Goal: Information Seeking & Learning: Find specific page/section

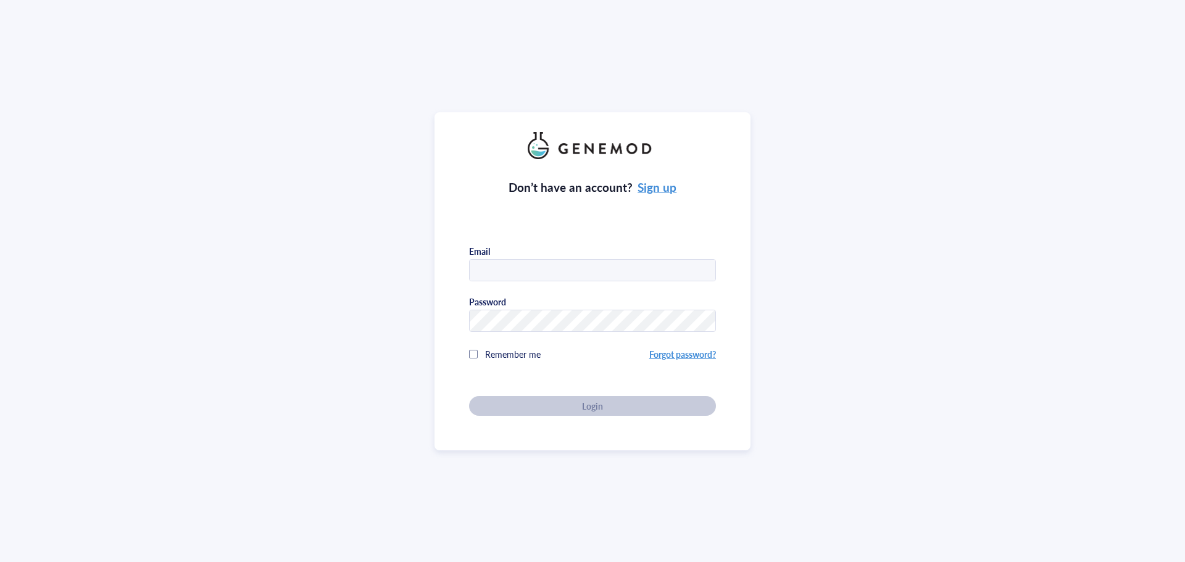
drag, startPoint x: 500, startPoint y: 272, endPoint x: 521, endPoint y: 300, distance: 35.3
click at [500, 272] on input "text" at bounding box center [593, 271] width 246 height 22
click at [476, 272] on input "text" at bounding box center [593, 271] width 246 height 22
type input "[EMAIL_ADDRESS][DOMAIN_NAME]"
click at [504, 353] on span "Remember me" at bounding box center [513, 354] width 56 height 12
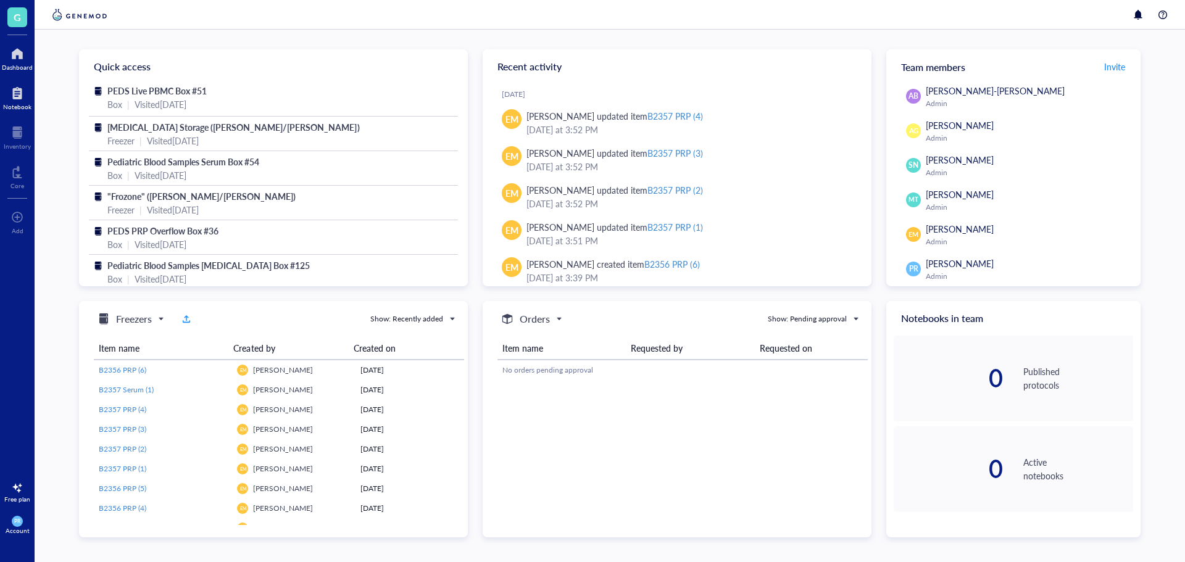
click at [26, 88] on div at bounding box center [17, 93] width 28 height 20
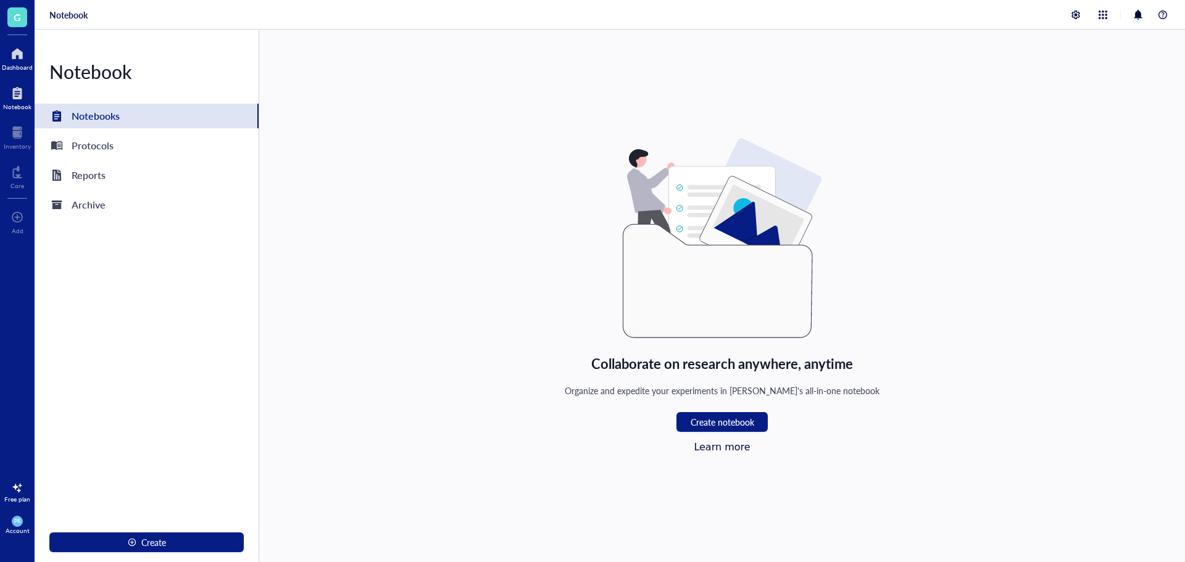
click at [20, 68] on div "Dashboard" at bounding box center [17, 67] width 31 height 7
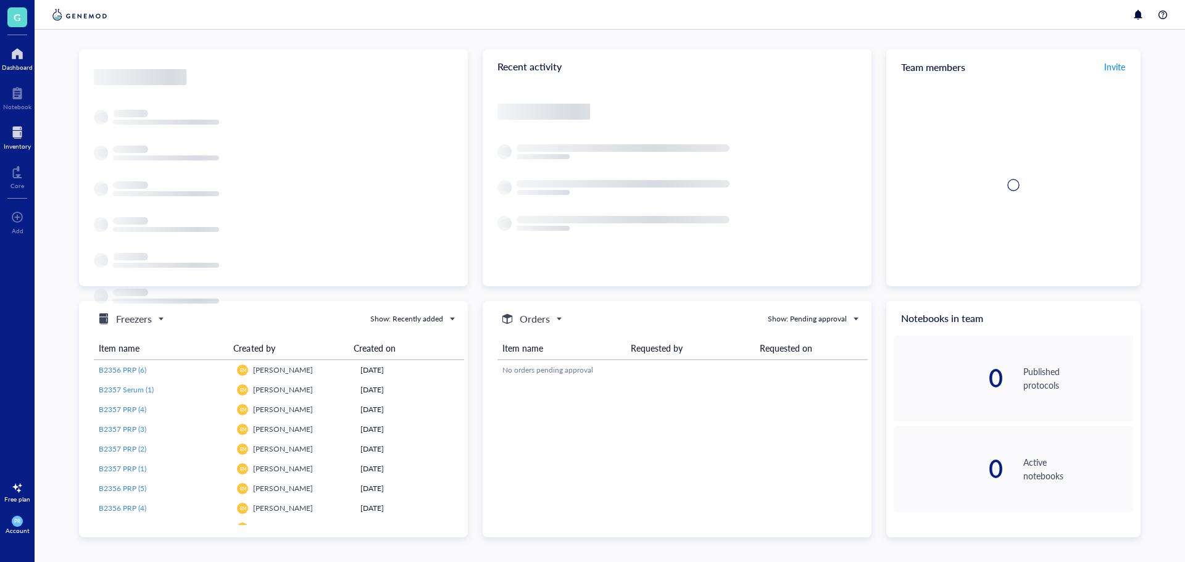
click at [16, 141] on div at bounding box center [17, 133] width 27 height 20
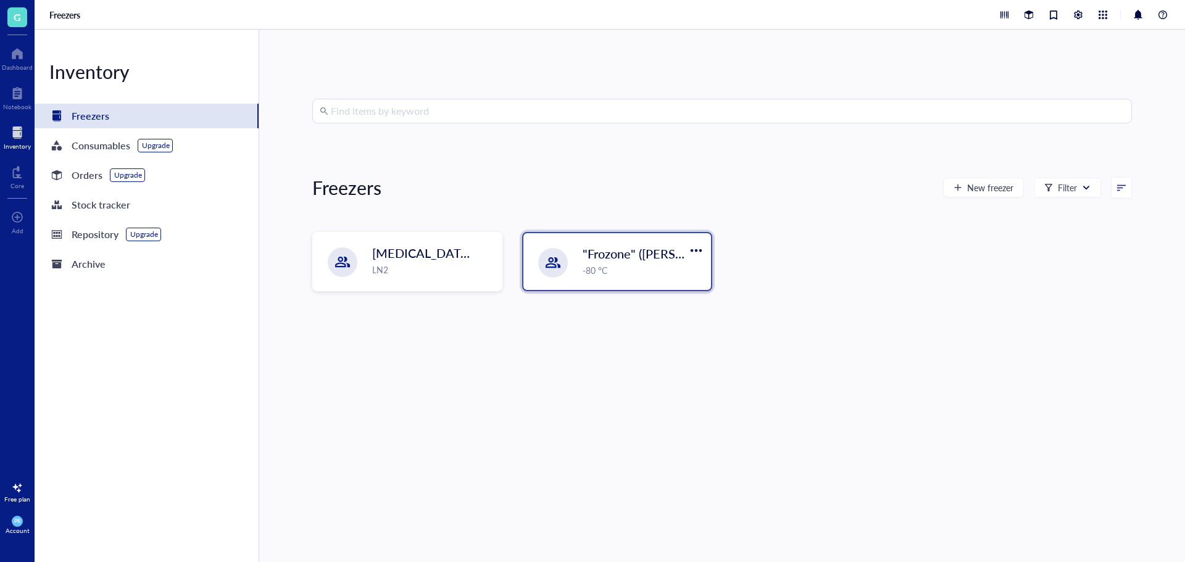
click at [632, 258] on span ""Frozone" ([PERSON_NAME]/[PERSON_NAME])" at bounding box center [715, 253] width 265 height 17
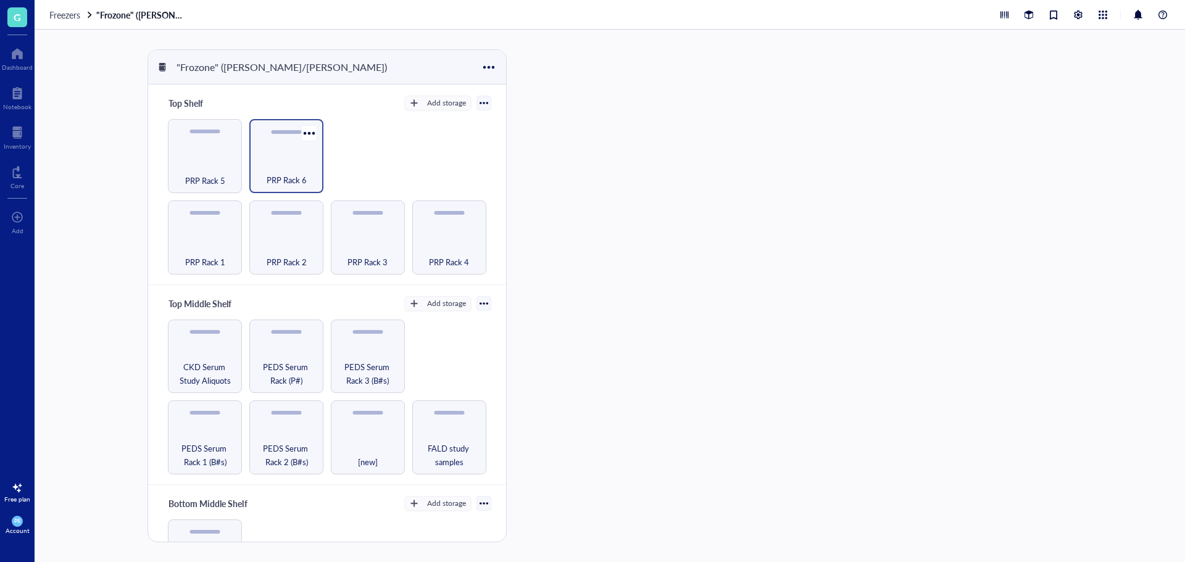
click at [276, 170] on div "PRP Rack 6" at bounding box center [286, 173] width 62 height 27
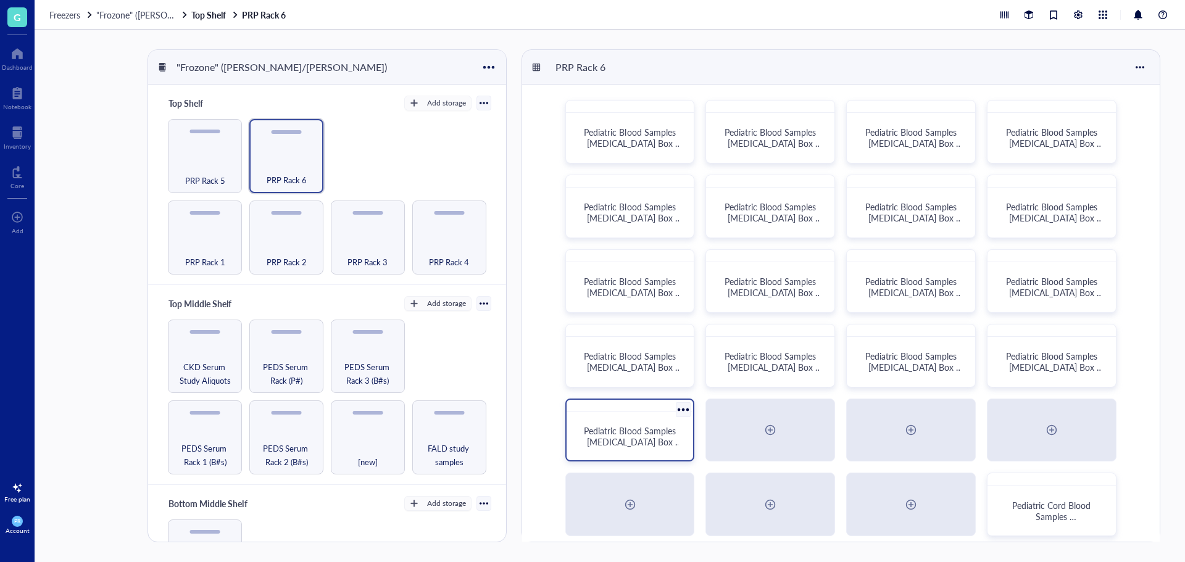
click at [657, 454] on div "Pediatric Blood Samples [MEDICAL_DATA] Box #136" at bounding box center [629, 436] width 117 height 39
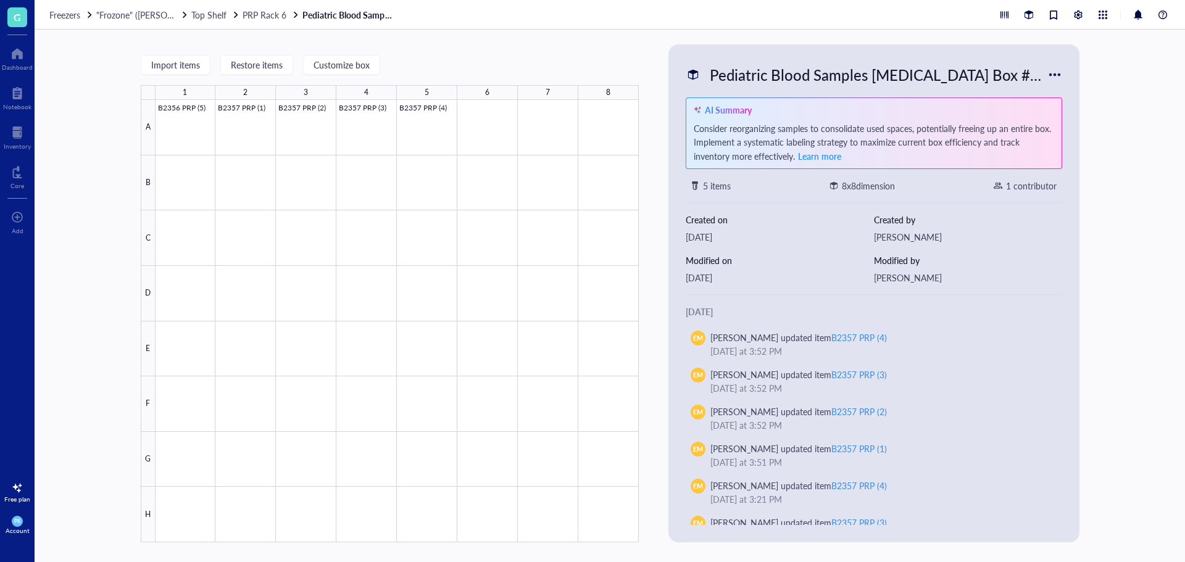
click at [877, 70] on div "Pediatric Blood Samples [MEDICAL_DATA] Box #136" at bounding box center [875, 75] width 343 height 26
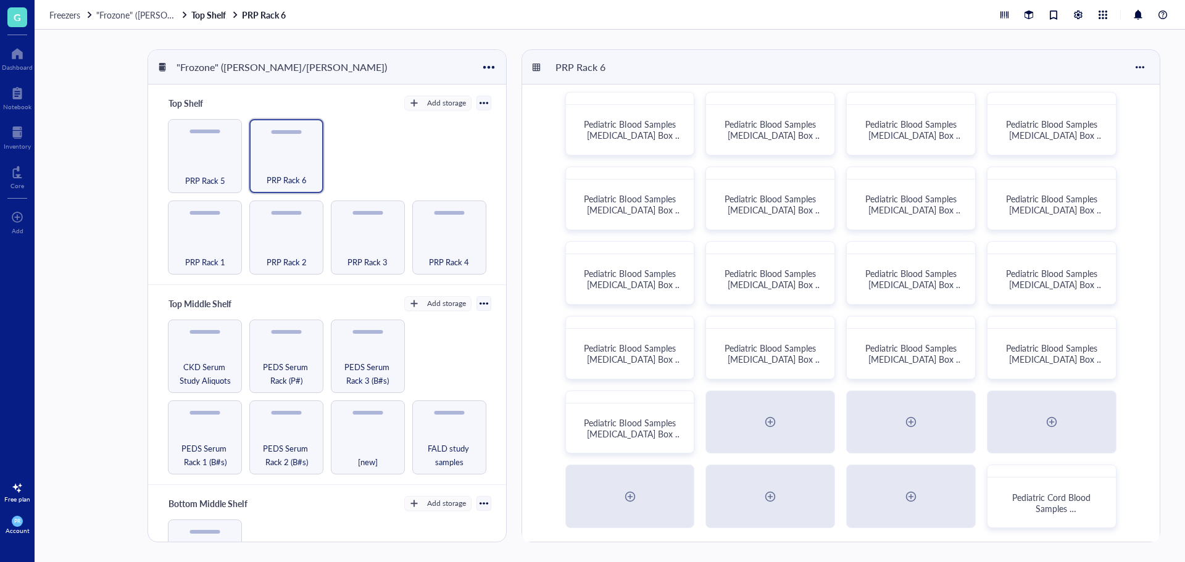
scroll to position [10, 0]
click at [641, 433] on span "Pediatric Blood Samples [MEDICAL_DATA] Box #136" at bounding box center [632, 432] width 97 height 35
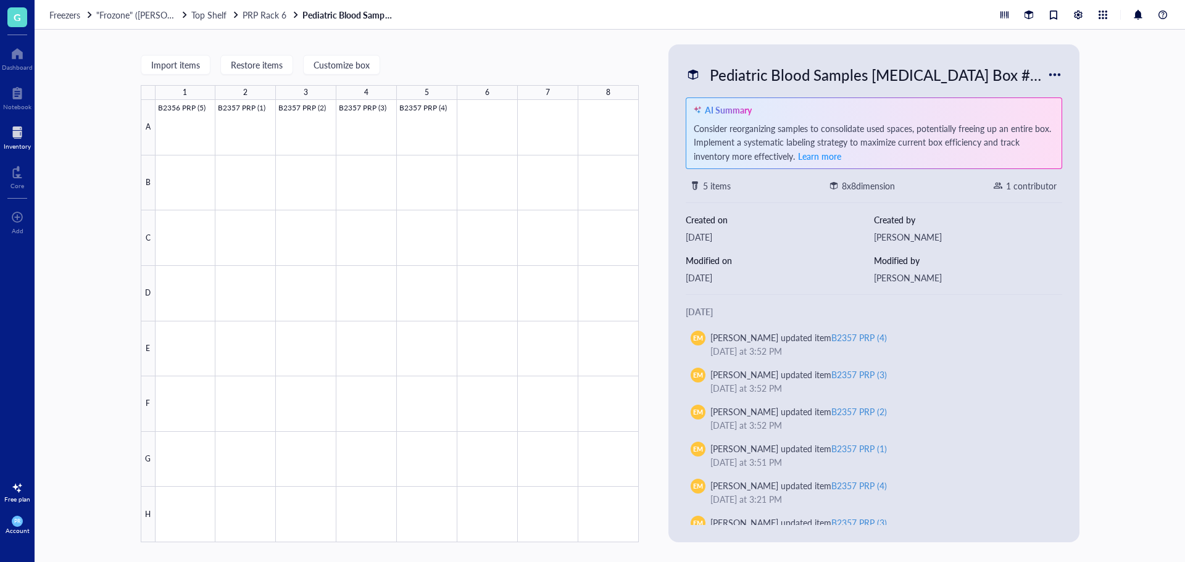
click at [20, 136] on div at bounding box center [17, 133] width 27 height 20
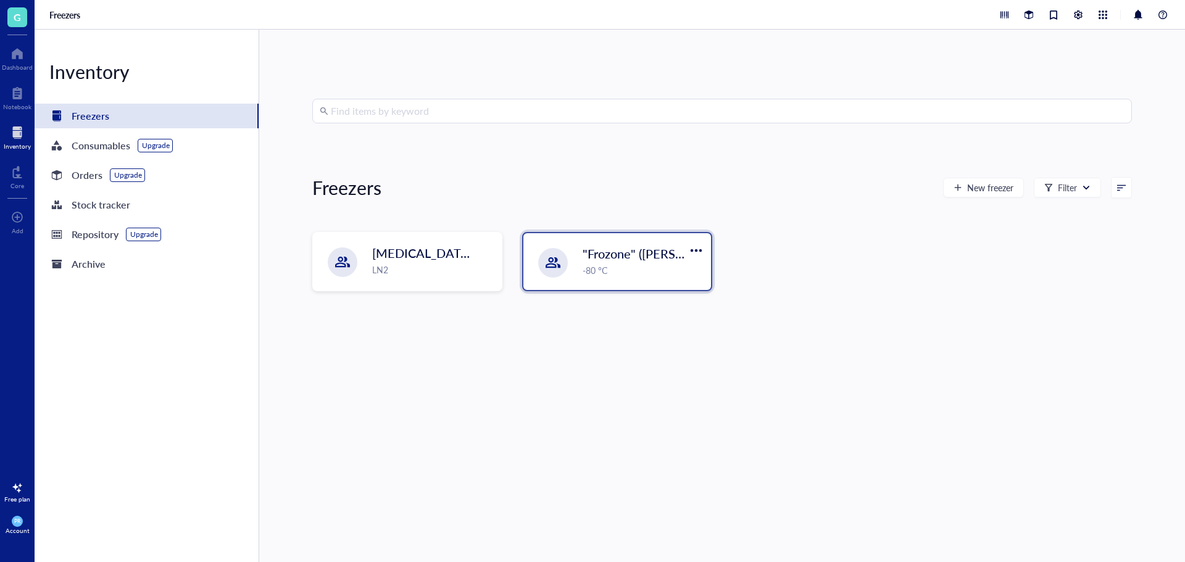
click at [563, 272] on div ""Frozone" ([PERSON_NAME]/[PERSON_NAME]) -80 °C" at bounding box center [617, 261] width 188 height 57
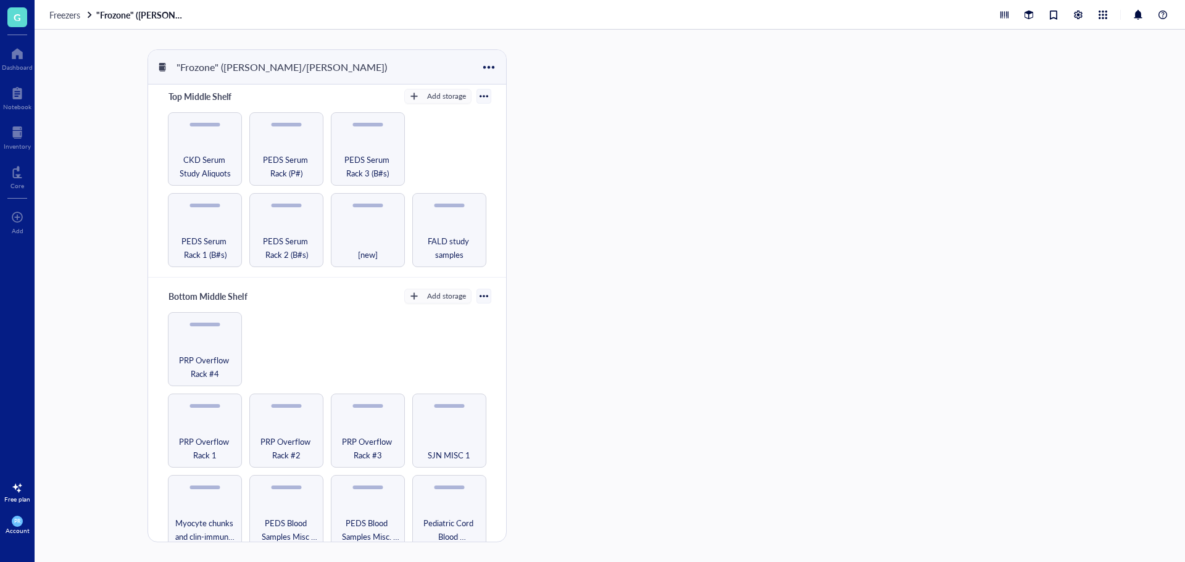
scroll to position [247, 0]
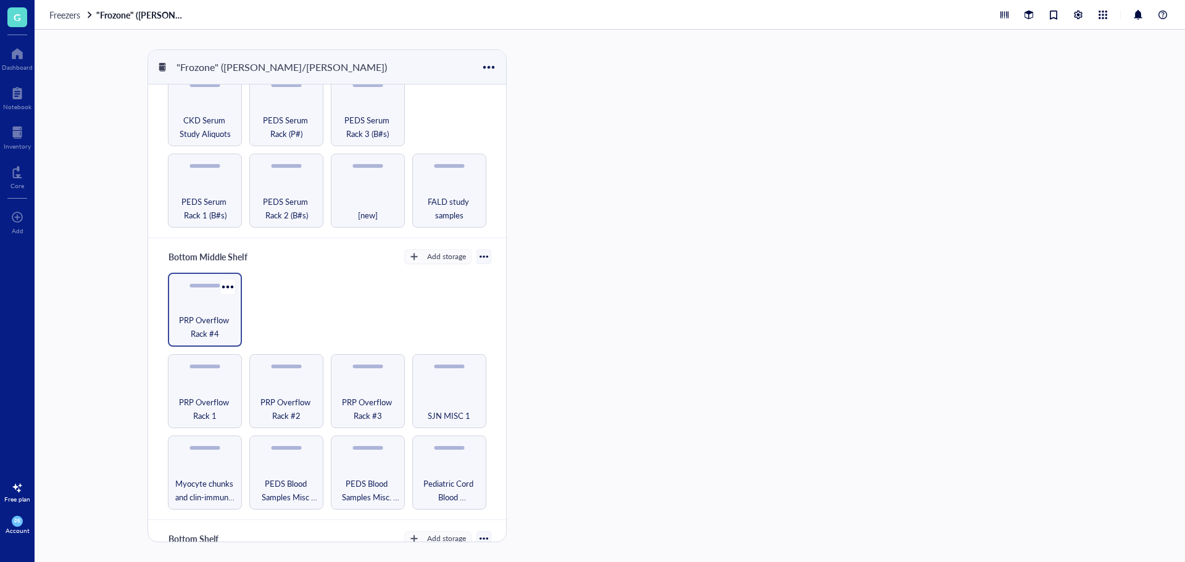
click at [222, 318] on span "PRP Overflow Rack #4" at bounding box center [205, 326] width 62 height 27
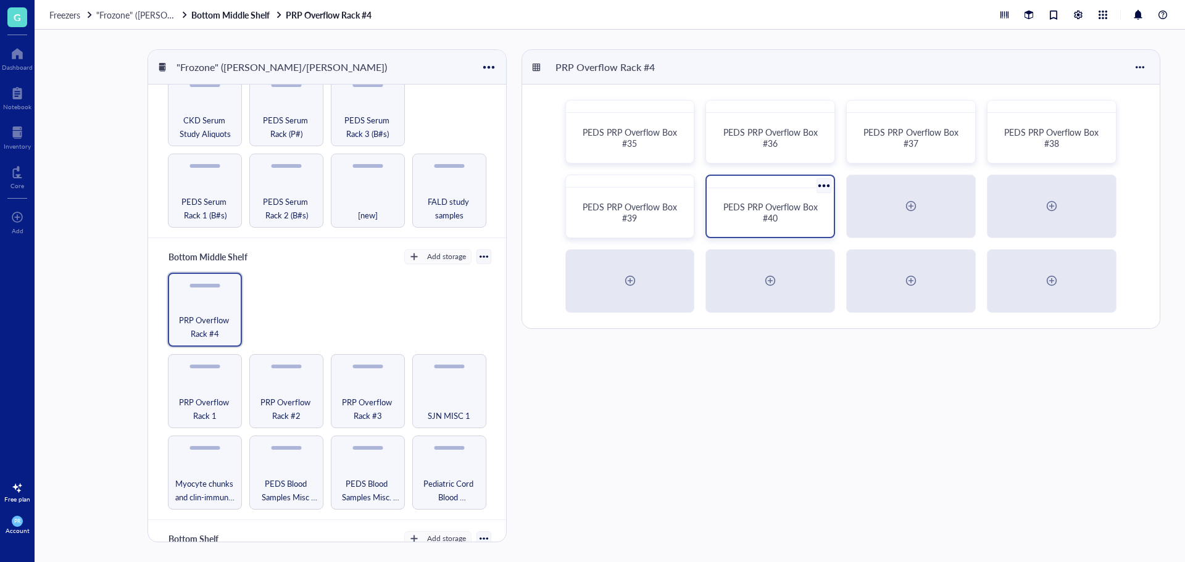
click at [790, 223] on div "PEDS PRP Overflow Box #40" at bounding box center [769, 212] width 97 height 22
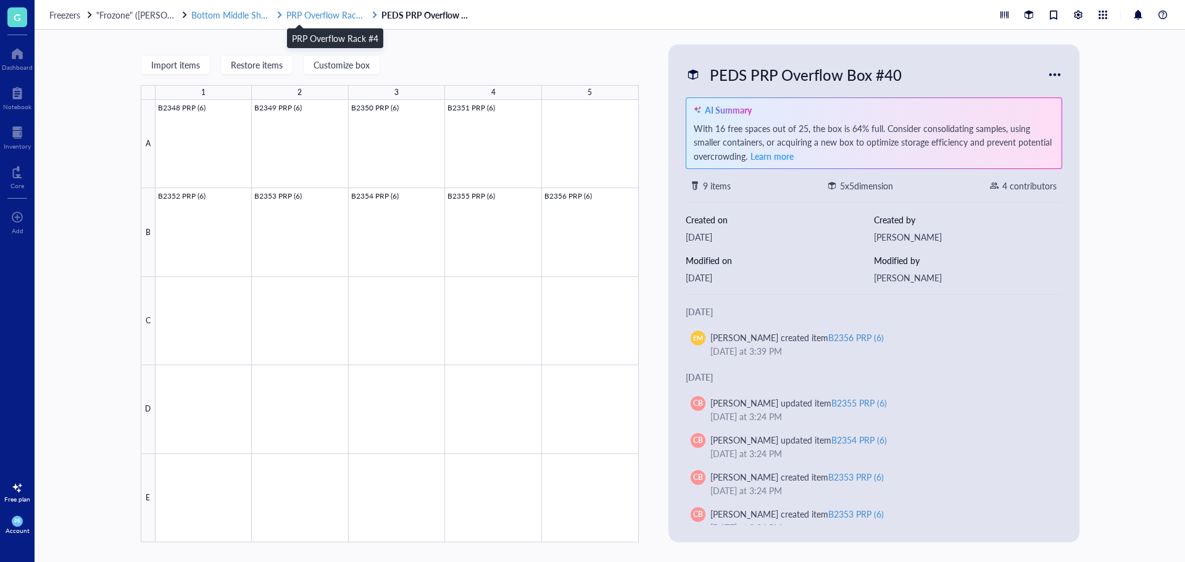
click at [322, 17] on span "PRP Overflow Rack #4" at bounding box center [329, 15] width 86 height 12
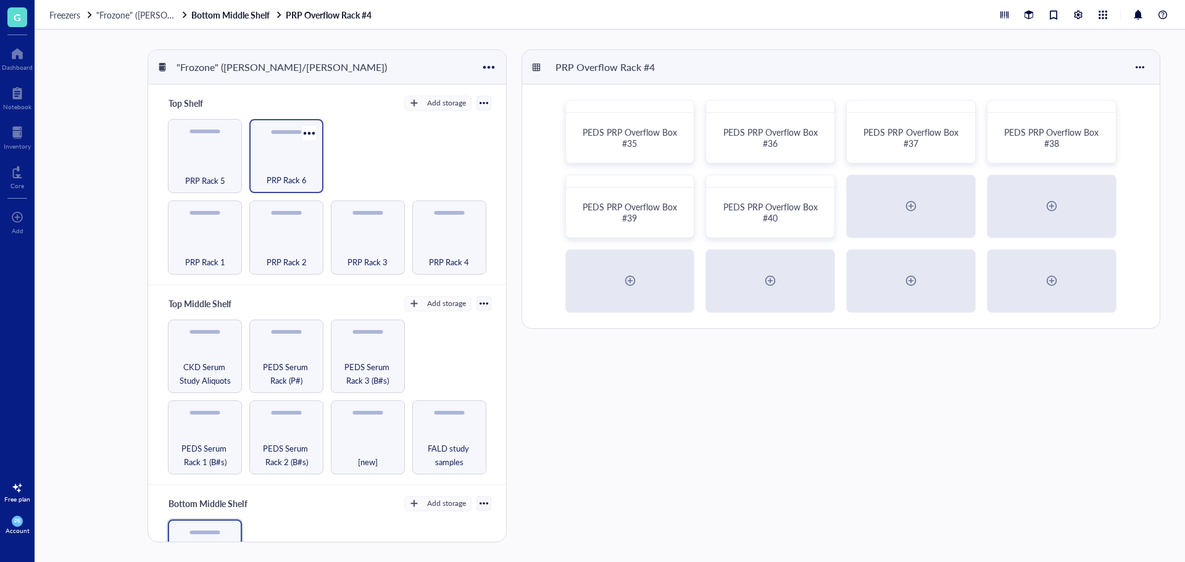
click at [276, 166] on div "PRP Rack 6" at bounding box center [286, 173] width 62 height 27
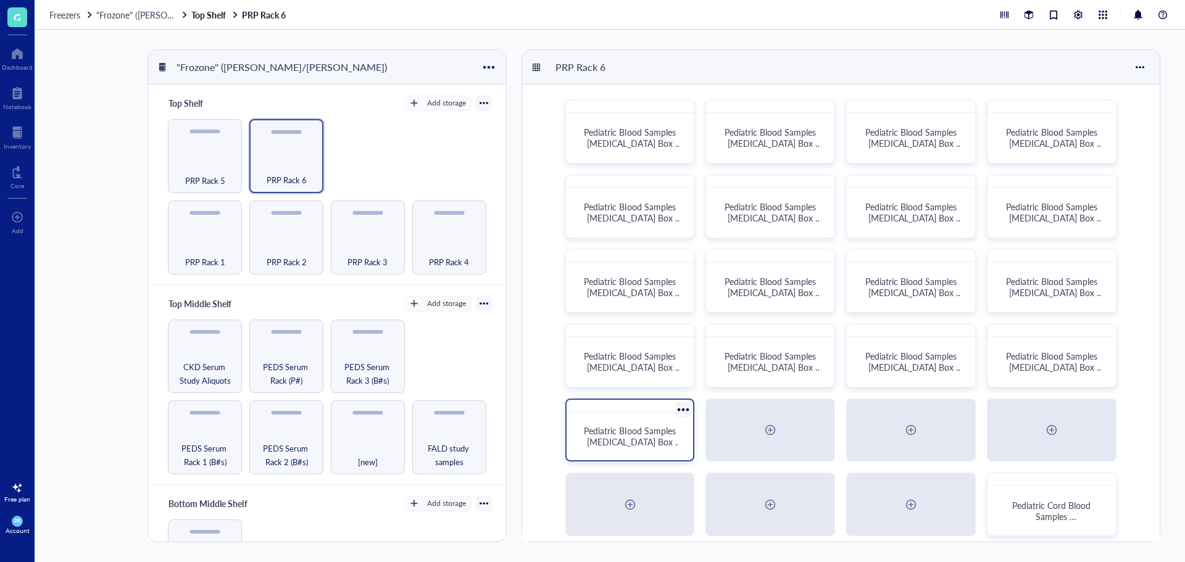
click at [627, 441] on span "Pediatric Blood Samples [MEDICAL_DATA] Box #136" at bounding box center [632, 442] width 97 height 35
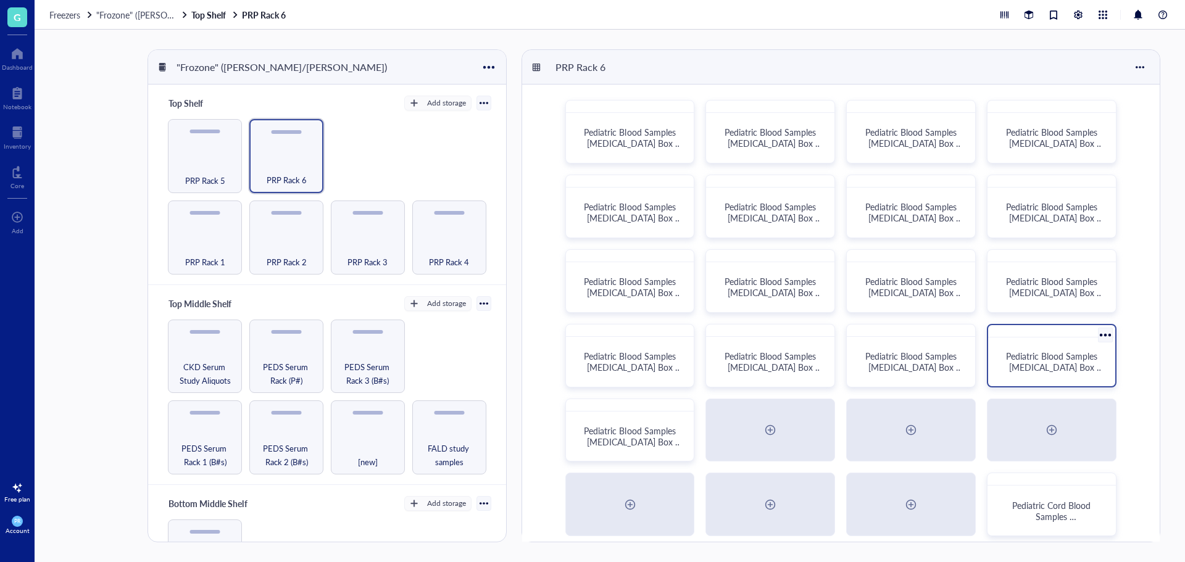
click at [1064, 360] on span "Pediatric Blood Samples [MEDICAL_DATA] Box #135" at bounding box center [1054, 367] width 97 height 35
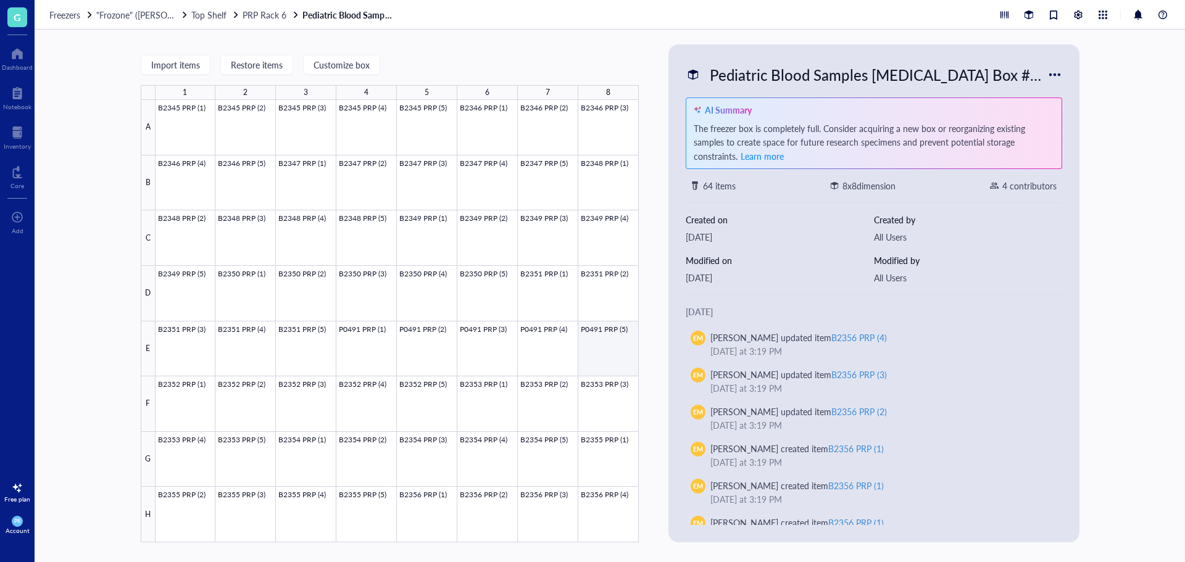
click at [592, 339] on div at bounding box center [397, 321] width 483 height 442
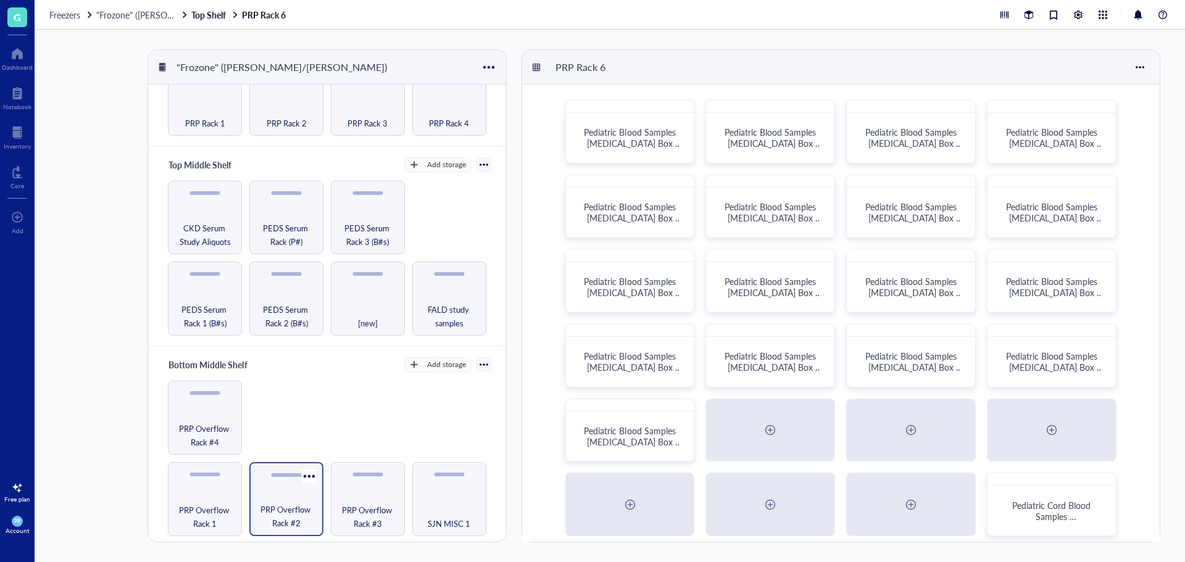
scroll to position [247, 0]
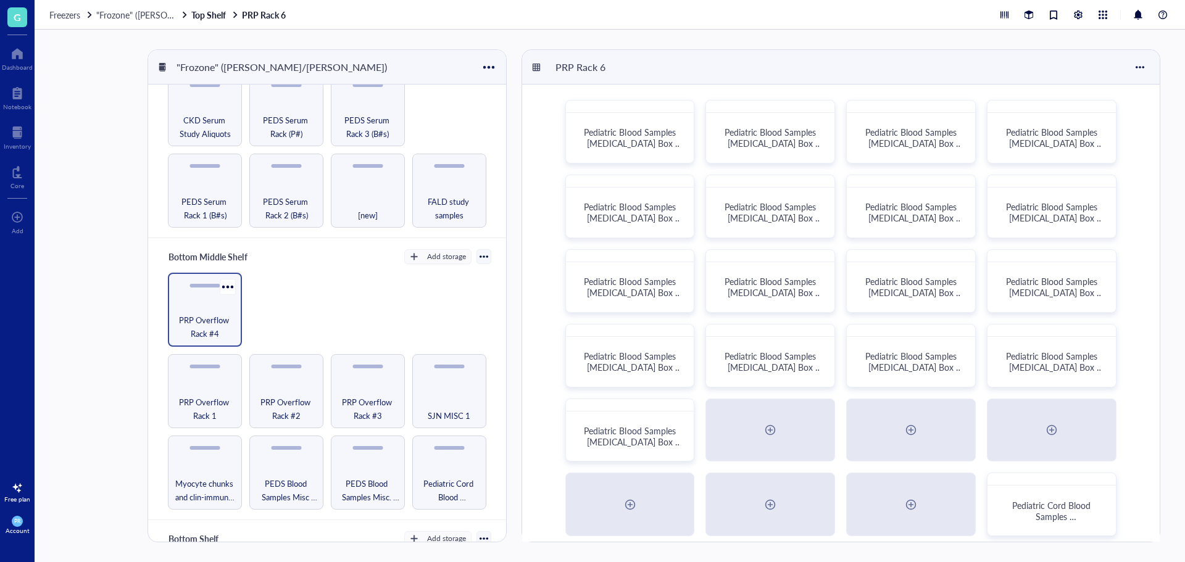
click at [206, 331] on span "PRP Overflow Rack #4" at bounding box center [205, 326] width 62 height 27
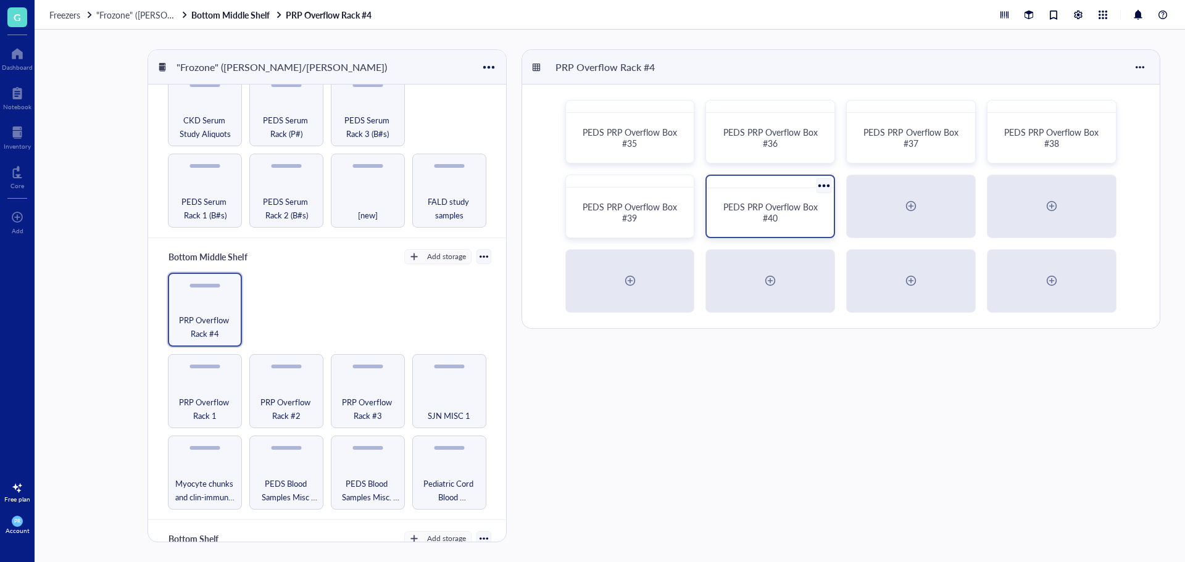
click at [801, 220] on div "PEDS PRP Overflow Box #40" at bounding box center [769, 212] width 97 height 22
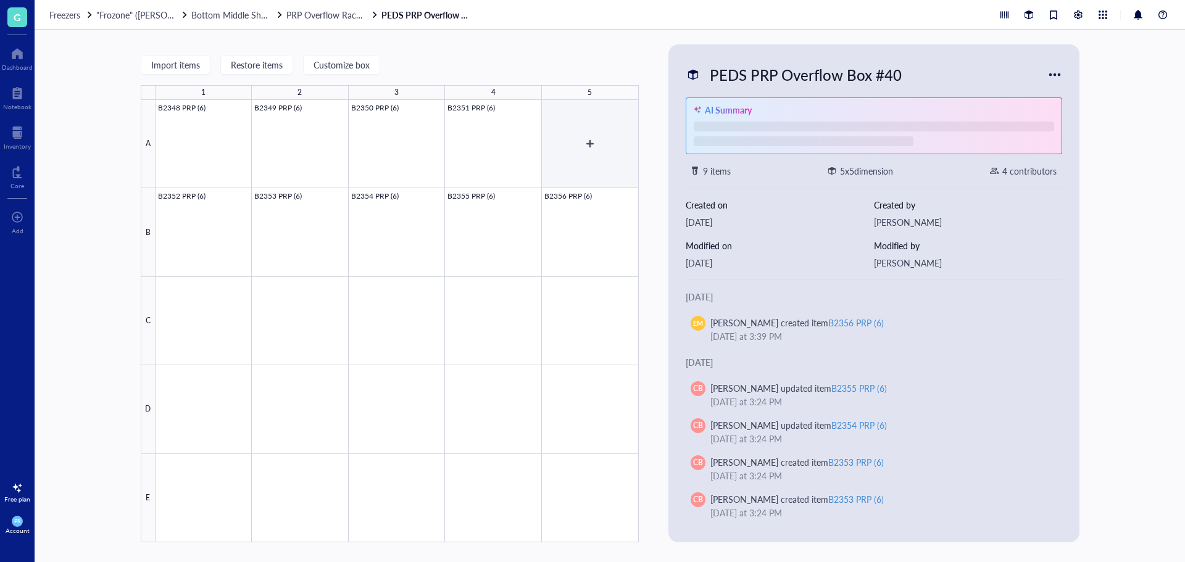
click at [569, 118] on div at bounding box center [397, 321] width 483 height 442
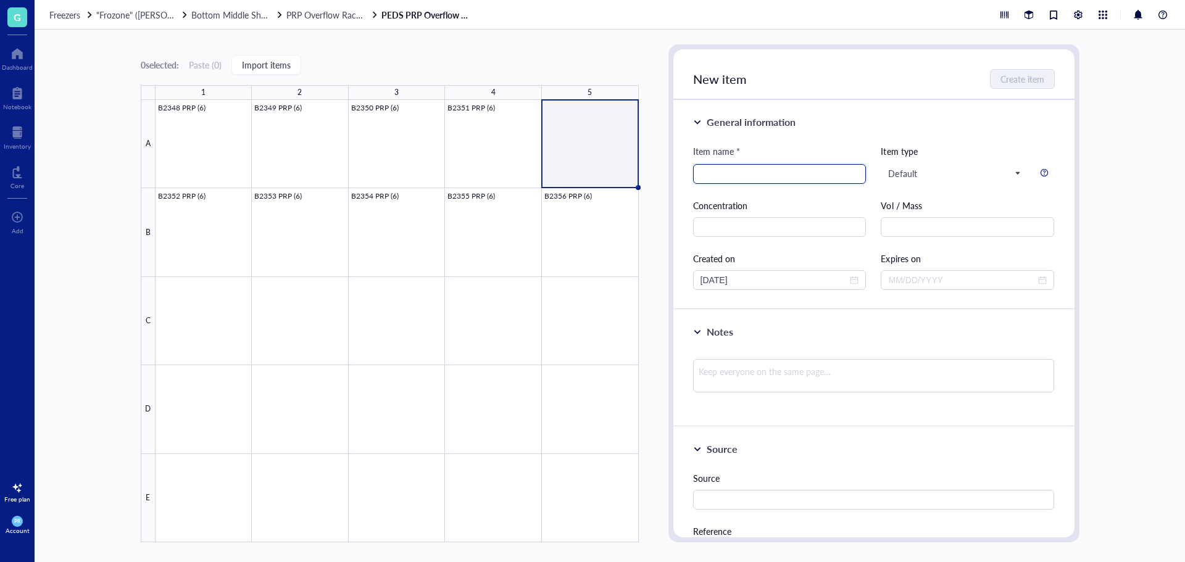
click at [810, 178] on input "search" at bounding box center [779, 174] width 159 height 19
type input "P0491 PRP (6)"
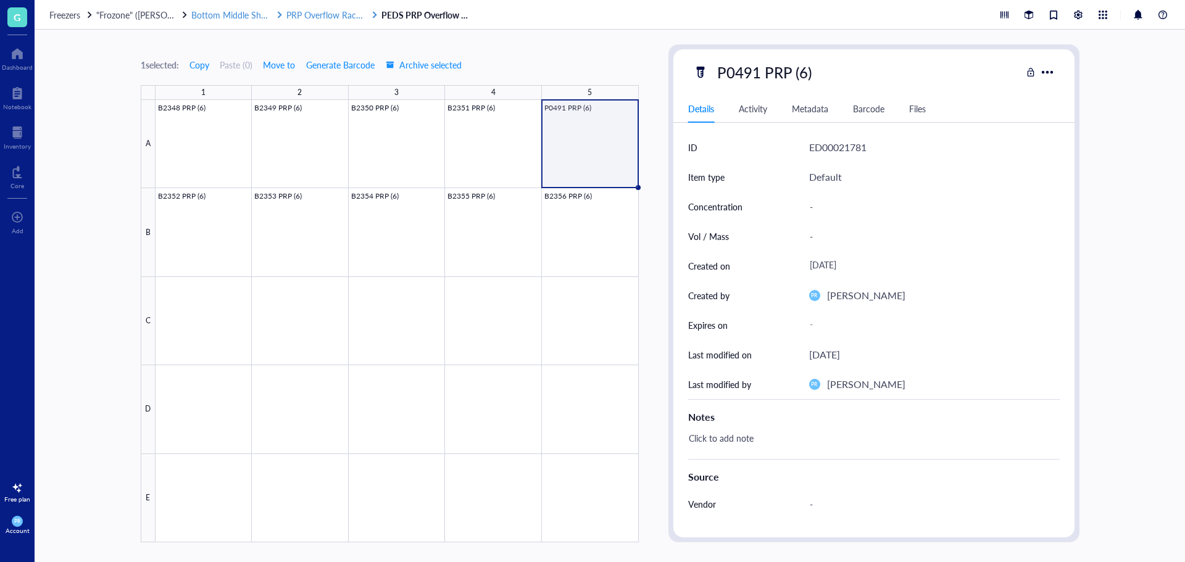
click at [313, 17] on span "PRP Overflow Rack #4" at bounding box center [329, 15] width 86 height 12
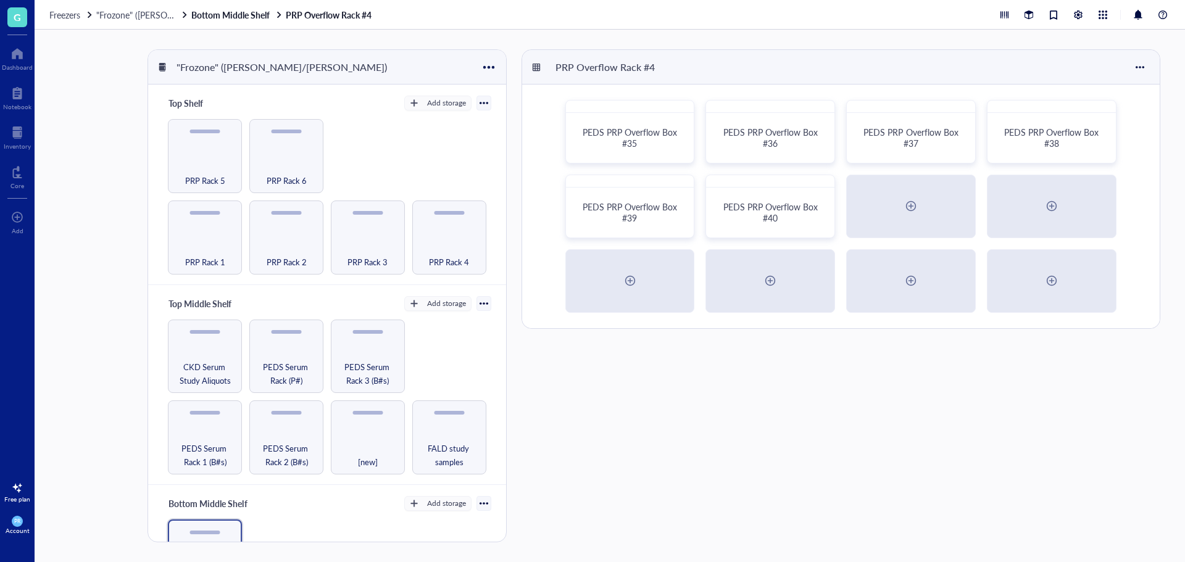
click at [53, 22] on div "Freezers "Frozone" ([PERSON_NAME]/[PERSON_NAME]) Bottom Middle Shelf PRP Overfl…" at bounding box center [610, 15] width 1150 height 30
click at [58, 16] on span "Freezers" at bounding box center [64, 15] width 31 height 12
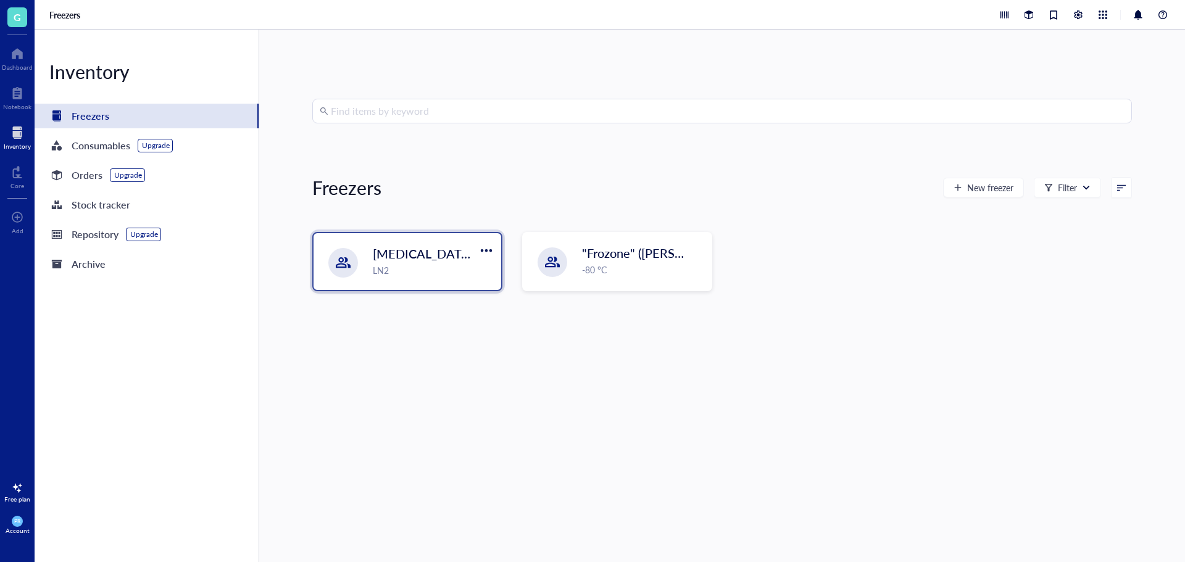
click at [418, 270] on div "LN2" at bounding box center [433, 270] width 121 height 14
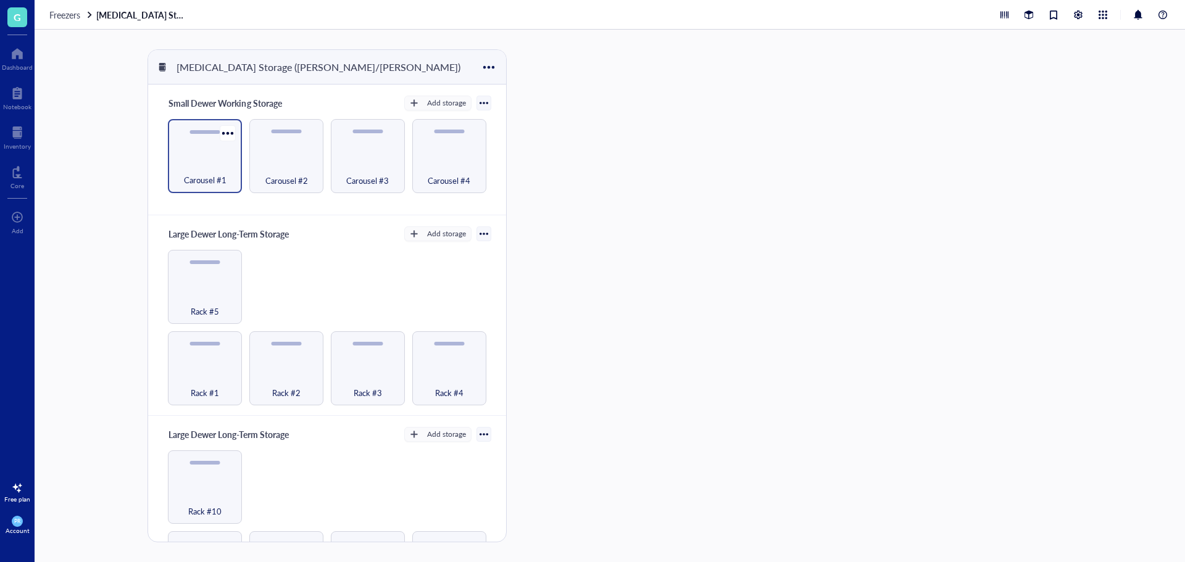
click at [214, 164] on div "Carousel #1" at bounding box center [205, 173] width 62 height 27
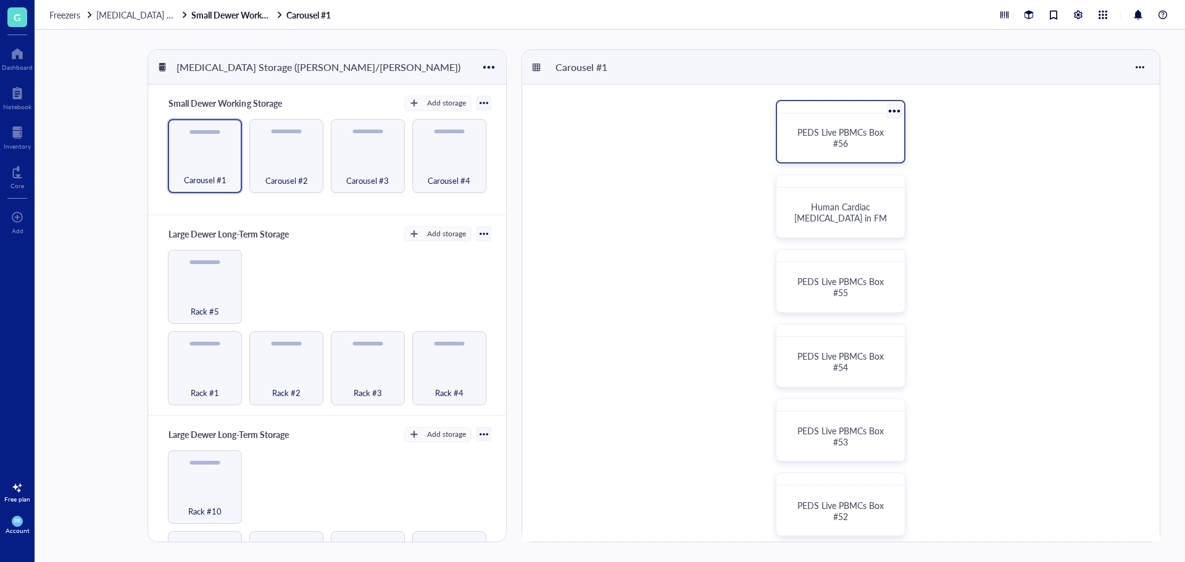
click at [806, 150] on div "PEDS Live PBMCs Box #56" at bounding box center [840, 137] width 117 height 39
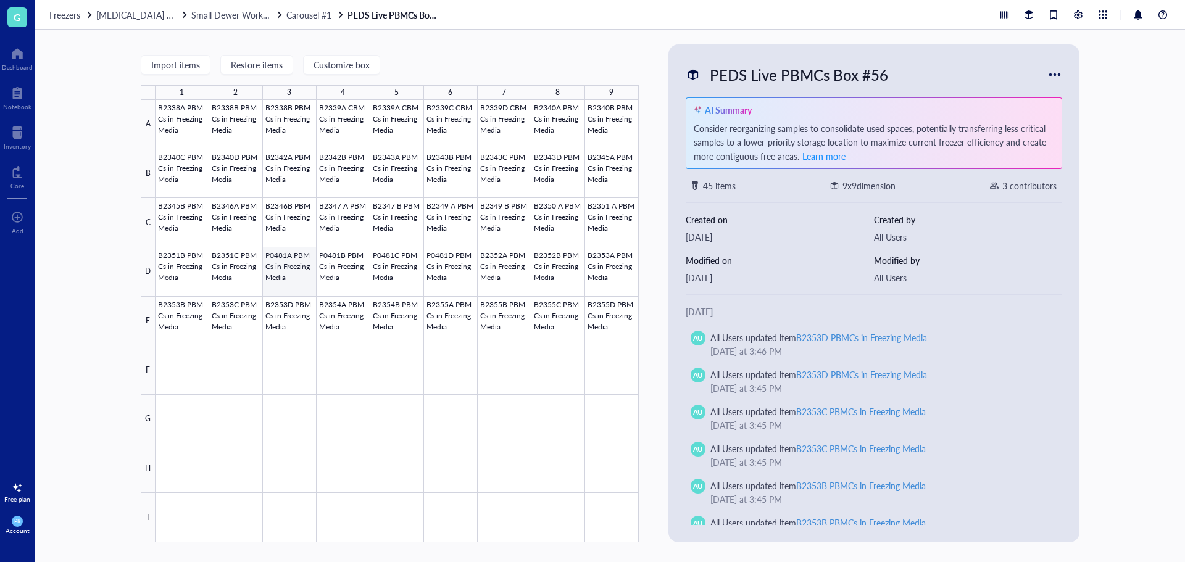
click at [293, 264] on div at bounding box center [397, 321] width 483 height 442
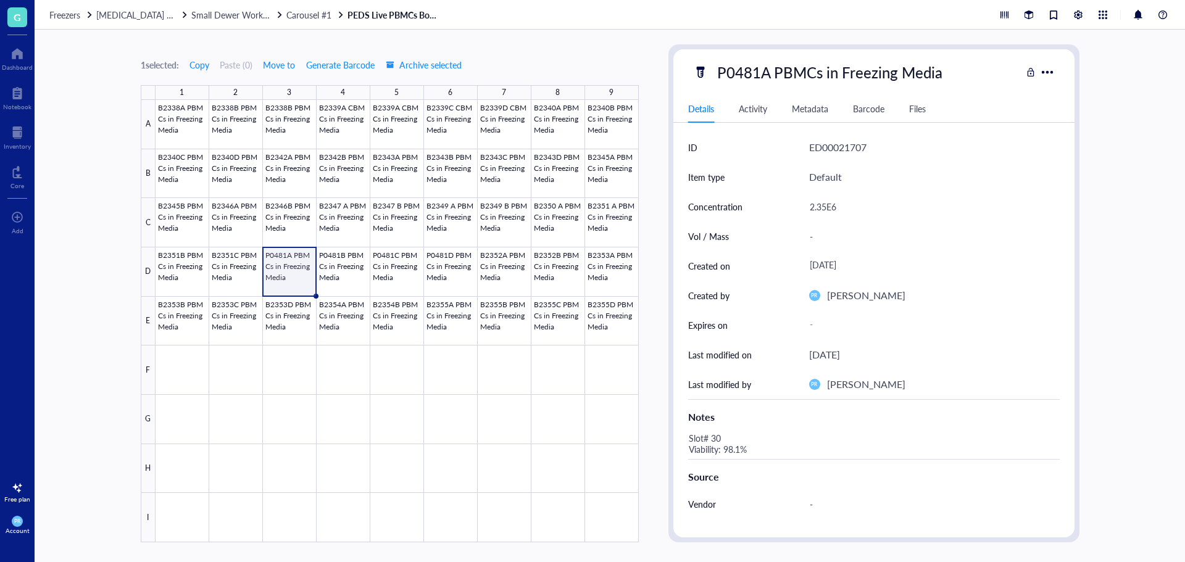
click at [753, 70] on div "P0481A PBMCs in Freezing Media" at bounding box center [829, 72] width 236 height 26
click at [752, 70] on input "P0481A PBMCs in Freezing Media" at bounding box center [850, 72] width 276 height 25
type input "P0491A PBMCs in Freezing Media"
click at [349, 267] on div at bounding box center [397, 321] width 483 height 442
click at [747, 72] on div "P0481B PBMCs in Freezing Media" at bounding box center [829, 72] width 237 height 26
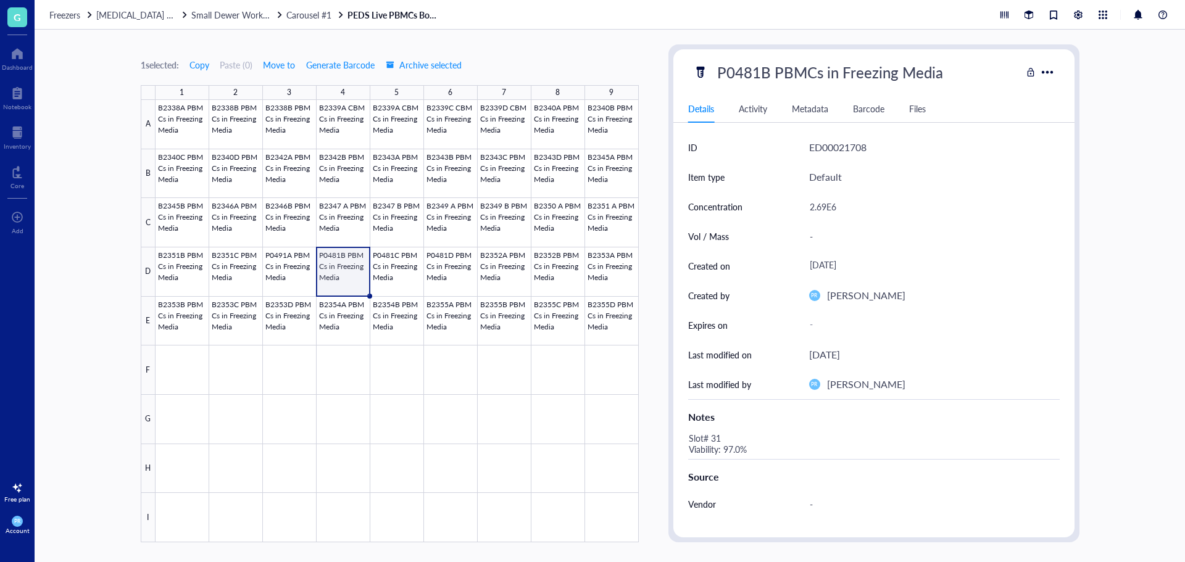
click at [750, 72] on input "P0481B PBMCs in Freezing Media" at bounding box center [850, 72] width 276 height 25
type input "P0491B PBMCs in Freezing Media"
click at [413, 263] on div at bounding box center [397, 321] width 483 height 442
click at [758, 70] on div "P0481C PBMCs in Freezing Media" at bounding box center [829, 72] width 237 height 26
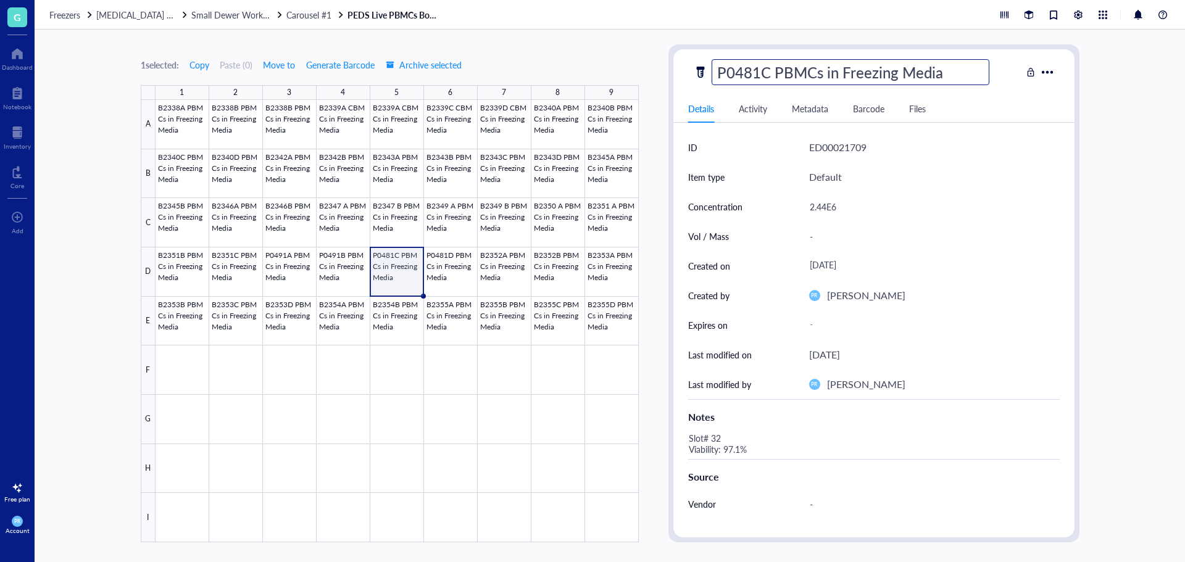
click at [752, 70] on input "P0481C PBMCs in Freezing Media" at bounding box center [850, 72] width 276 height 25
type input "P0491C PBMCs in Freezing Media"
click at [445, 262] on div at bounding box center [397, 321] width 483 height 442
click at [757, 65] on div "P0481D PBMCs in Freezing Media" at bounding box center [830, 72] width 238 height 26
click at [753, 72] on input "P0481D PBMCs in Freezing Media" at bounding box center [850, 72] width 276 height 25
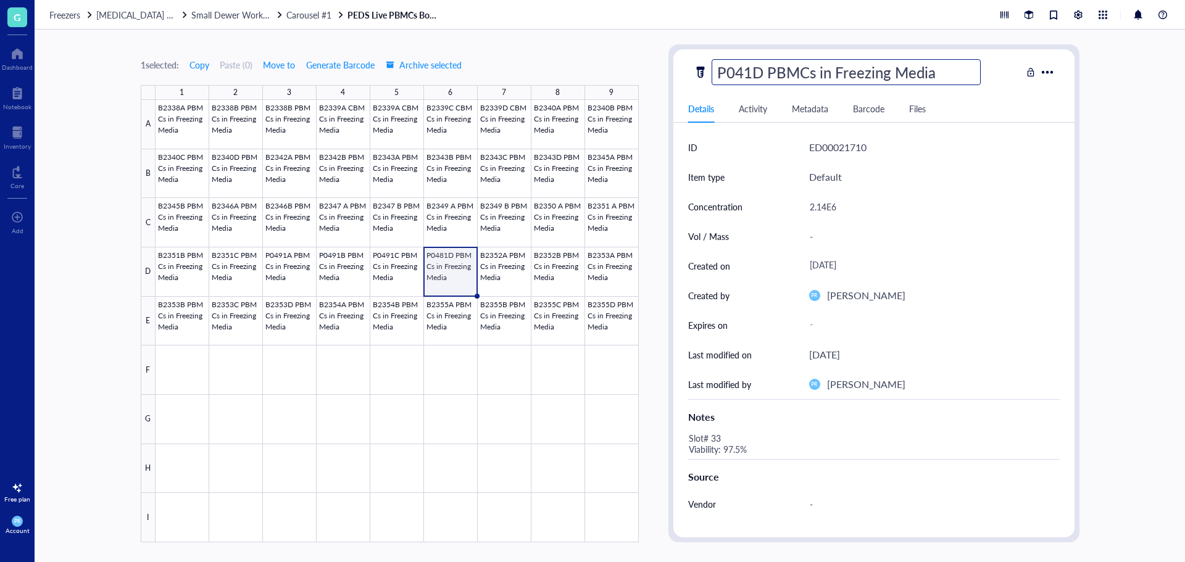
type input "P0491D PBMCs in Freezing Media"
click at [444, 481] on div at bounding box center [397, 321] width 483 height 442
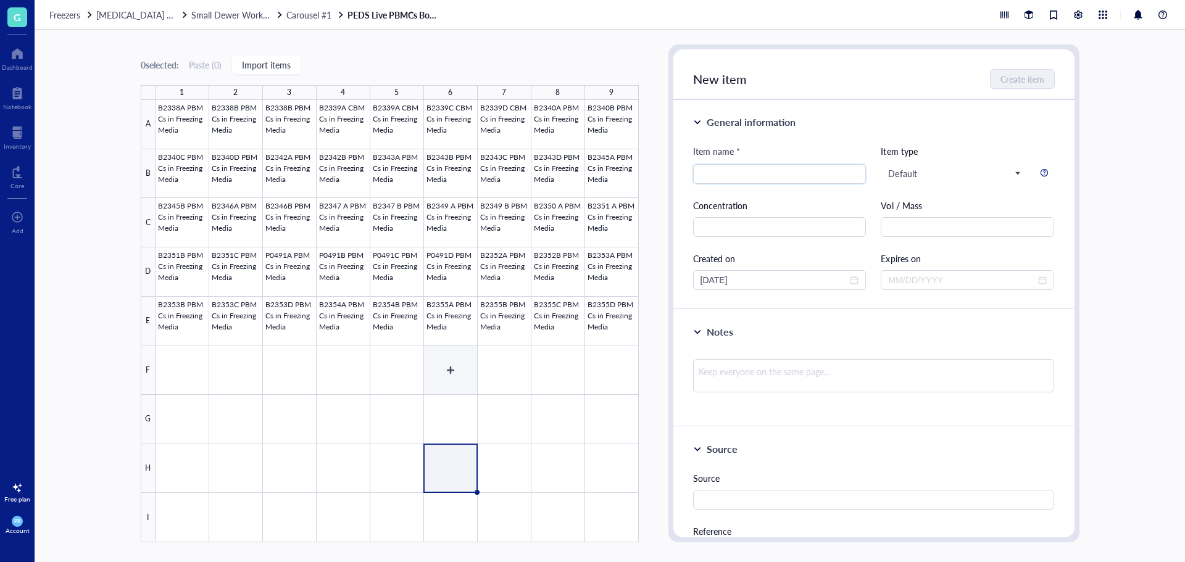
click at [446, 385] on div at bounding box center [397, 321] width 483 height 442
click at [446, 379] on div at bounding box center [397, 321] width 483 height 442
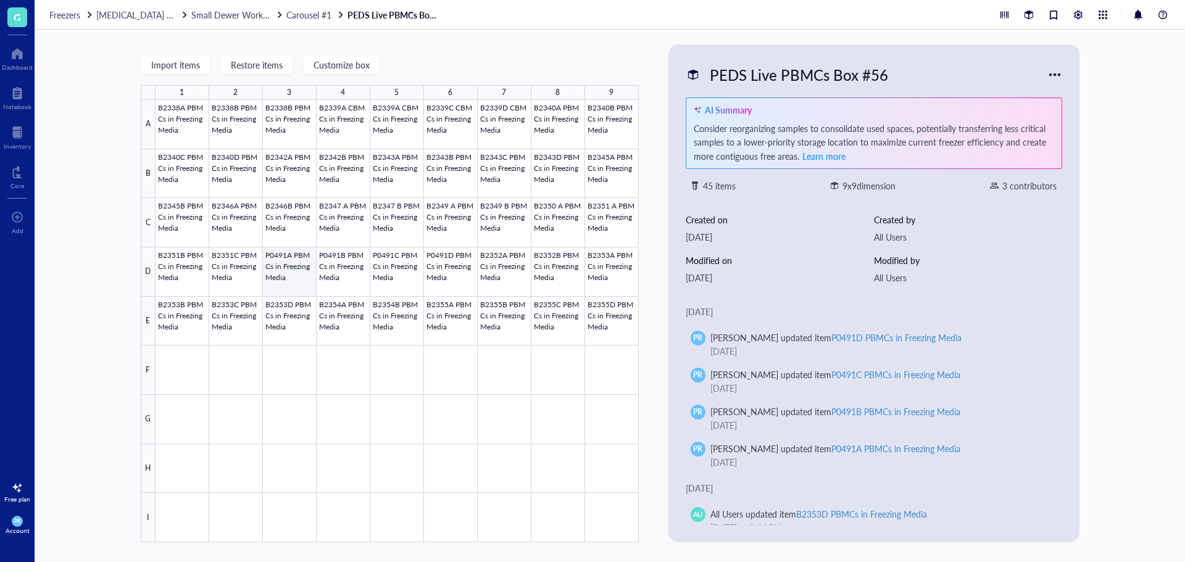
click at [278, 270] on div at bounding box center [397, 321] width 483 height 442
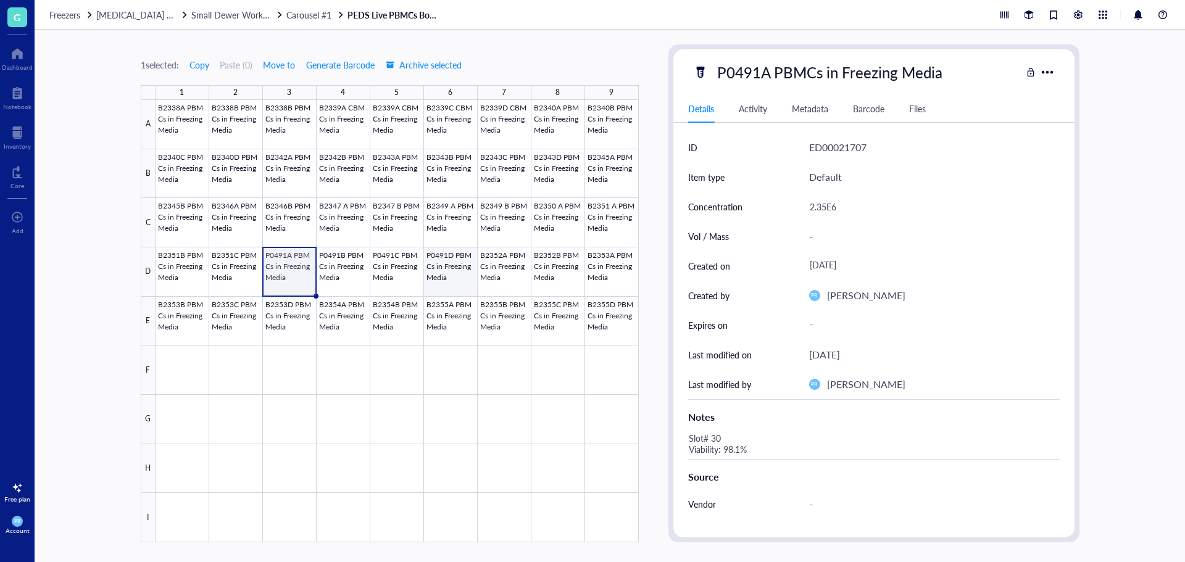
click at [464, 272] on div at bounding box center [397, 321] width 483 height 442
click at [277, 272] on div at bounding box center [397, 321] width 483 height 442
click at [333, 281] on div at bounding box center [397, 321] width 483 height 442
click at [415, 281] on div at bounding box center [397, 321] width 483 height 442
click at [461, 271] on div at bounding box center [397, 321] width 483 height 442
